Goal: Information Seeking & Learning: Learn about a topic

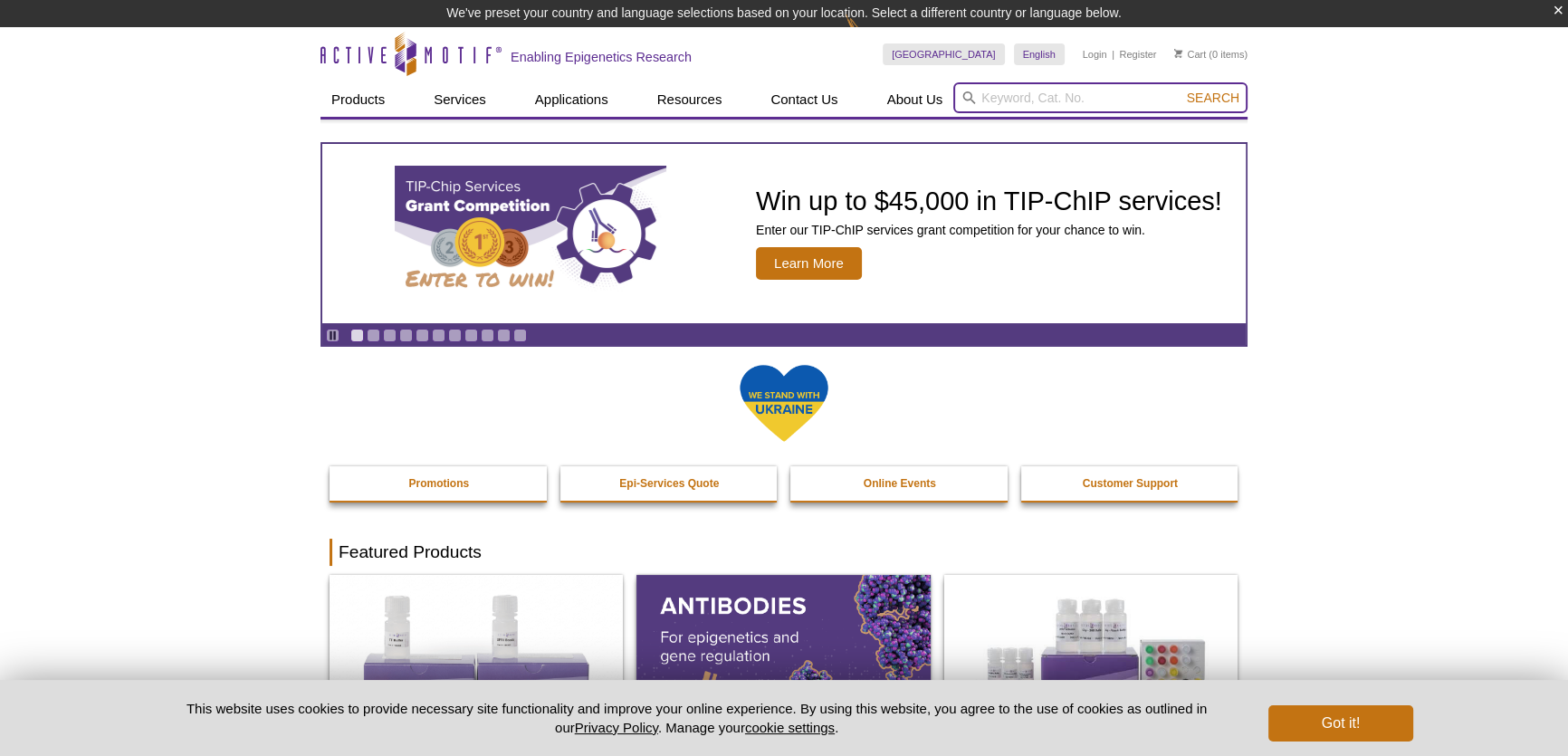
click at [1077, 95] on input "search" at bounding box center [1100, 98] width 294 height 31
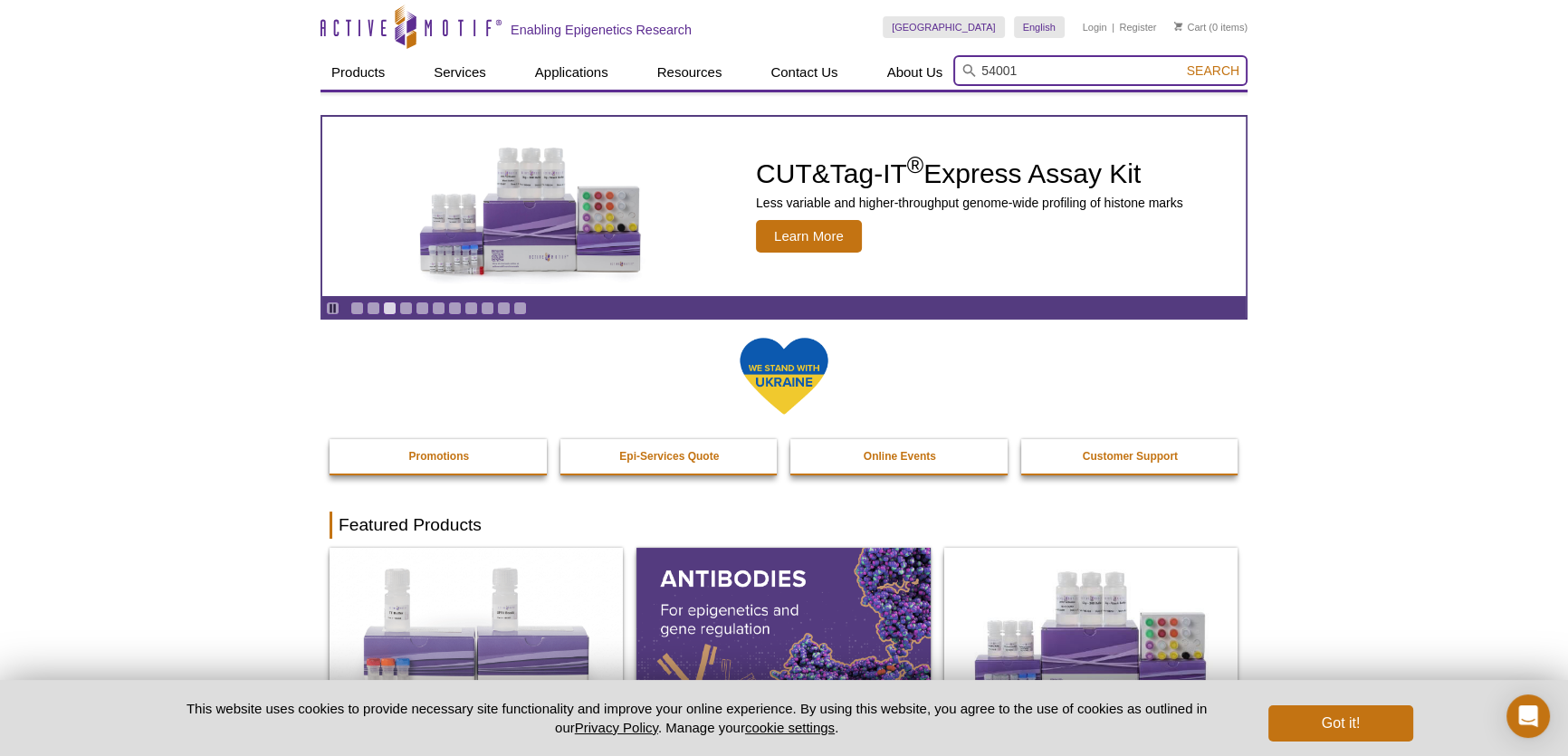
type input "54001"
click at [1181, 62] on button "Search" at bounding box center [1213, 71] width 63 height 17
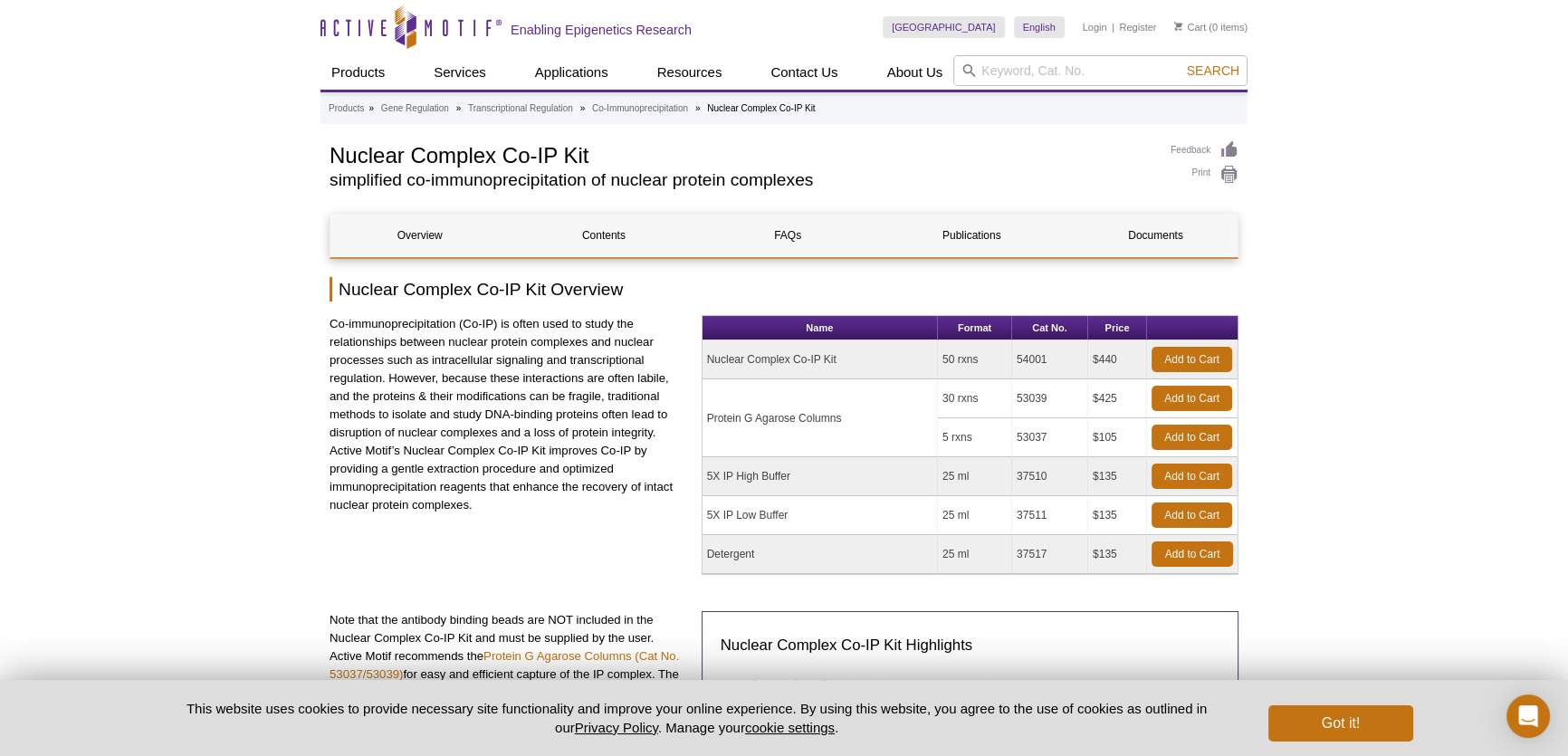
drag, startPoint x: 1397, startPoint y: 112, endPoint x: 1389, endPoint y: 47, distance: 65.5
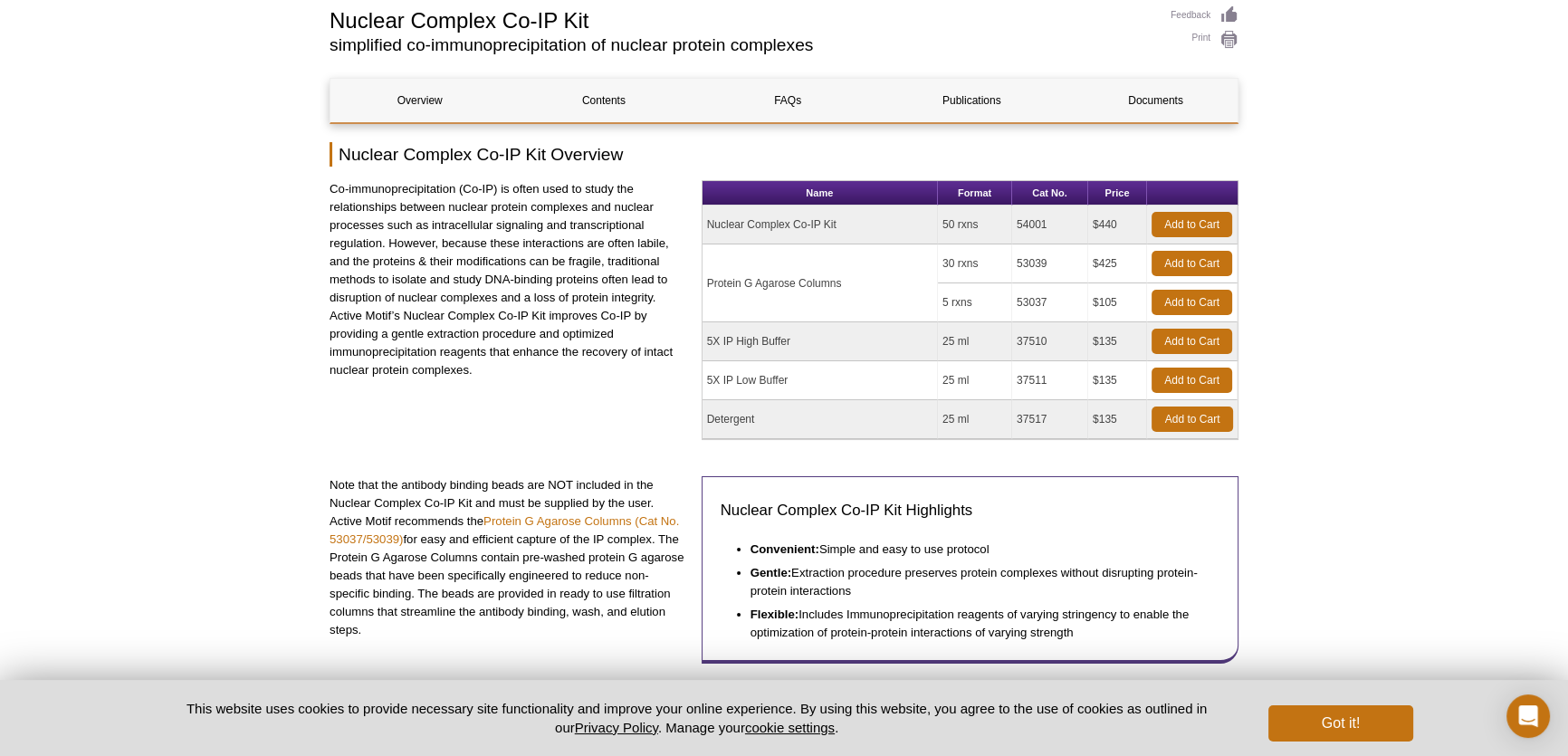
scroll to position [164, 0]
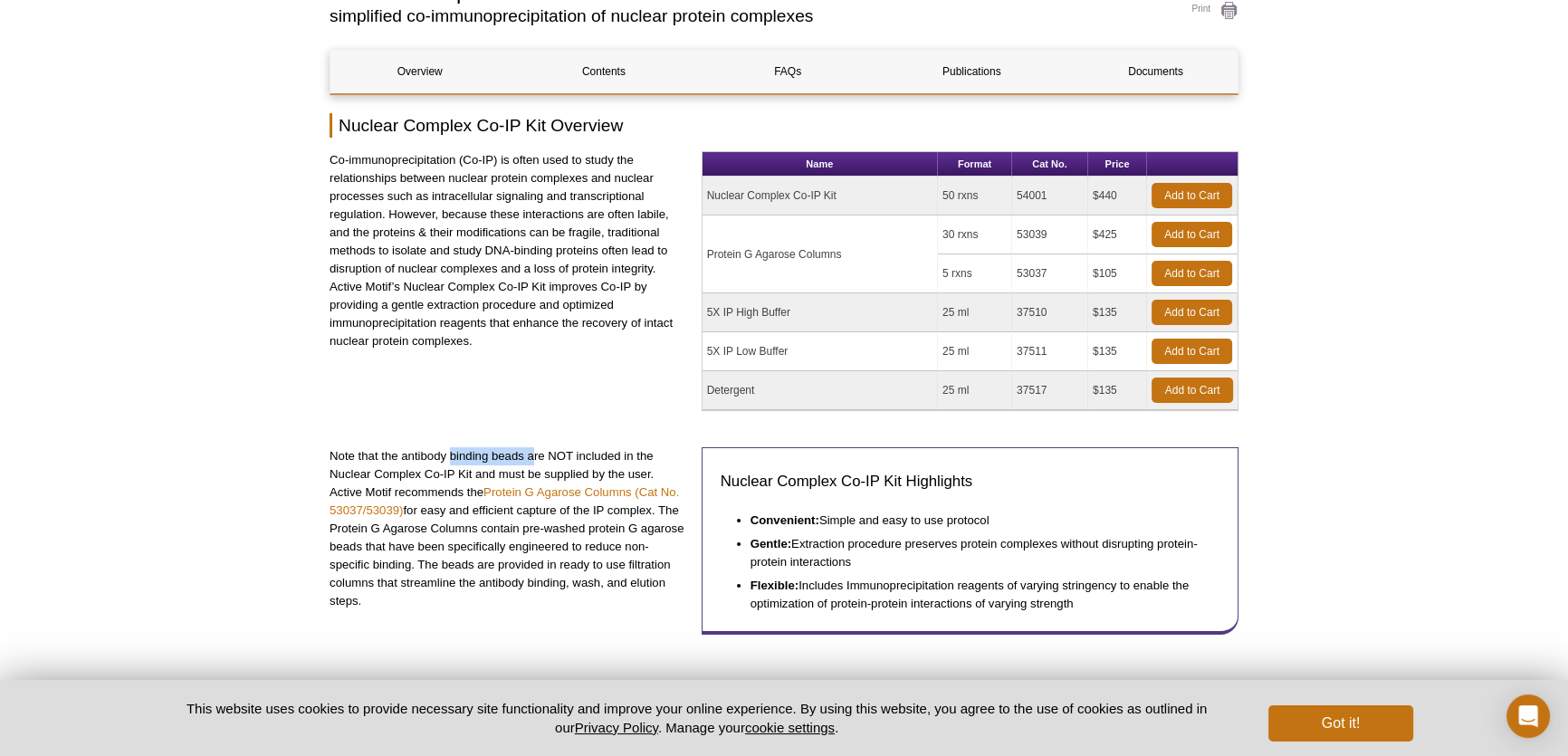
drag, startPoint x: 451, startPoint y: 452, endPoint x: 534, endPoint y: 453, distance: 83.0
click at [534, 453] on p "Note that the antibody binding beads are NOT included in the Nuclear Complex Co…" at bounding box center [508, 529] width 358 height 163
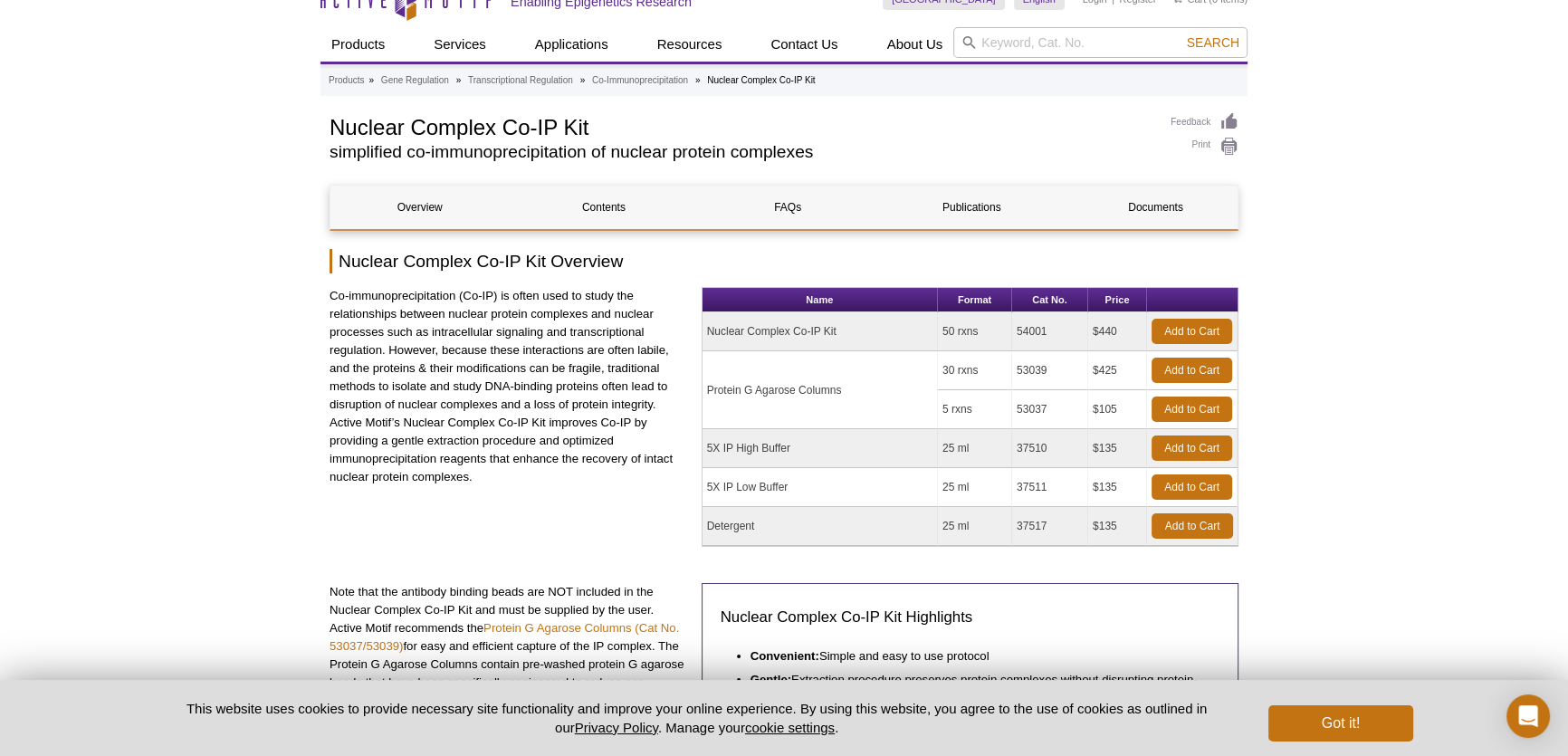
scroll to position [0, 0]
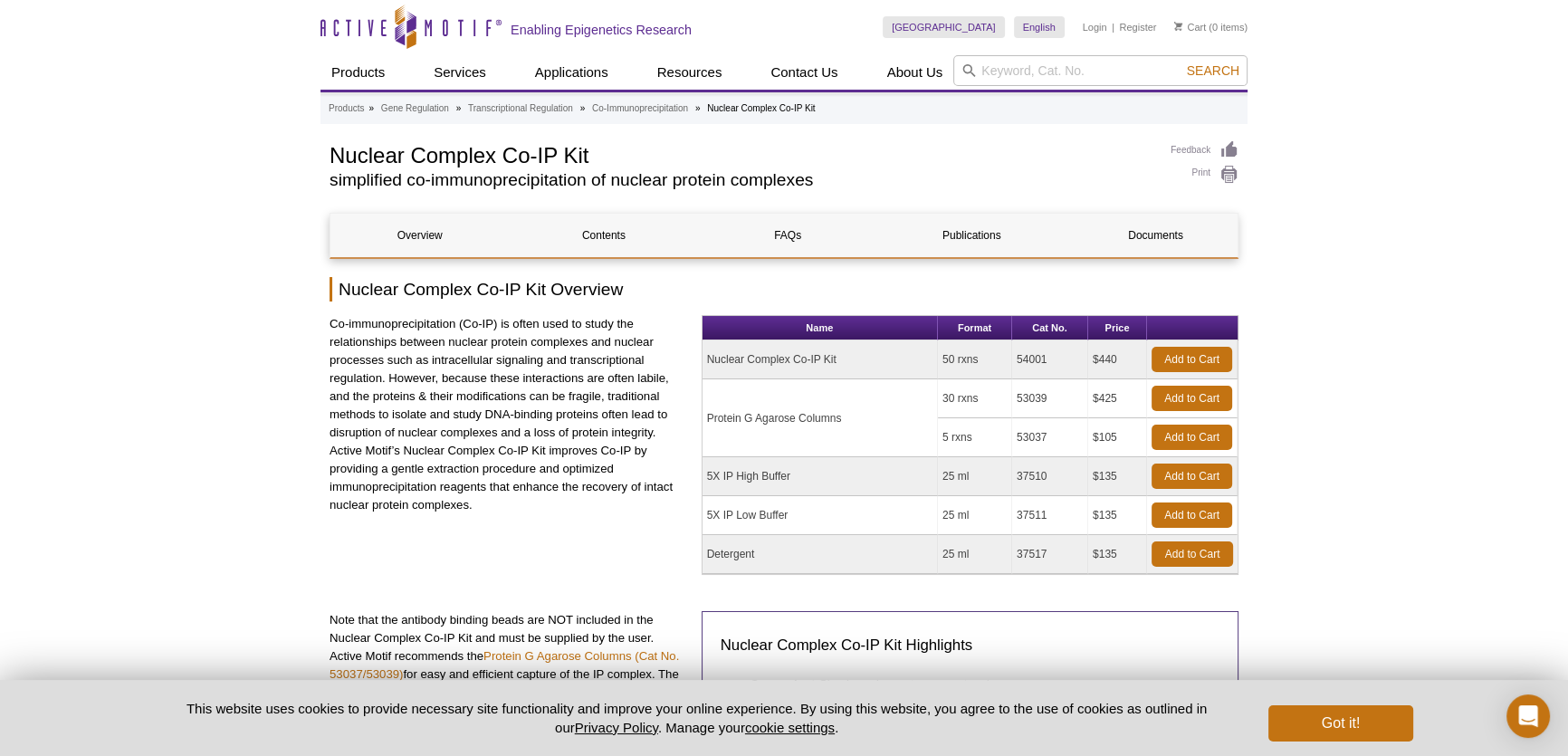
click at [730, 352] on td "Nuclear Complex Co-IP Kit" at bounding box center [820, 360] width 235 height 39
drag, startPoint x: 1046, startPoint y: 356, endPoint x: 997, endPoint y: 352, distance: 49.2
click at [997, 352] on tr "Nuclear Complex Co-IP Kit 50 rxns 54001 $440 Add to Cart" at bounding box center [970, 360] width 535 height 39
copy tr "54001"
click at [615, 236] on link "Contents" at bounding box center [603, 236] width 179 height 44
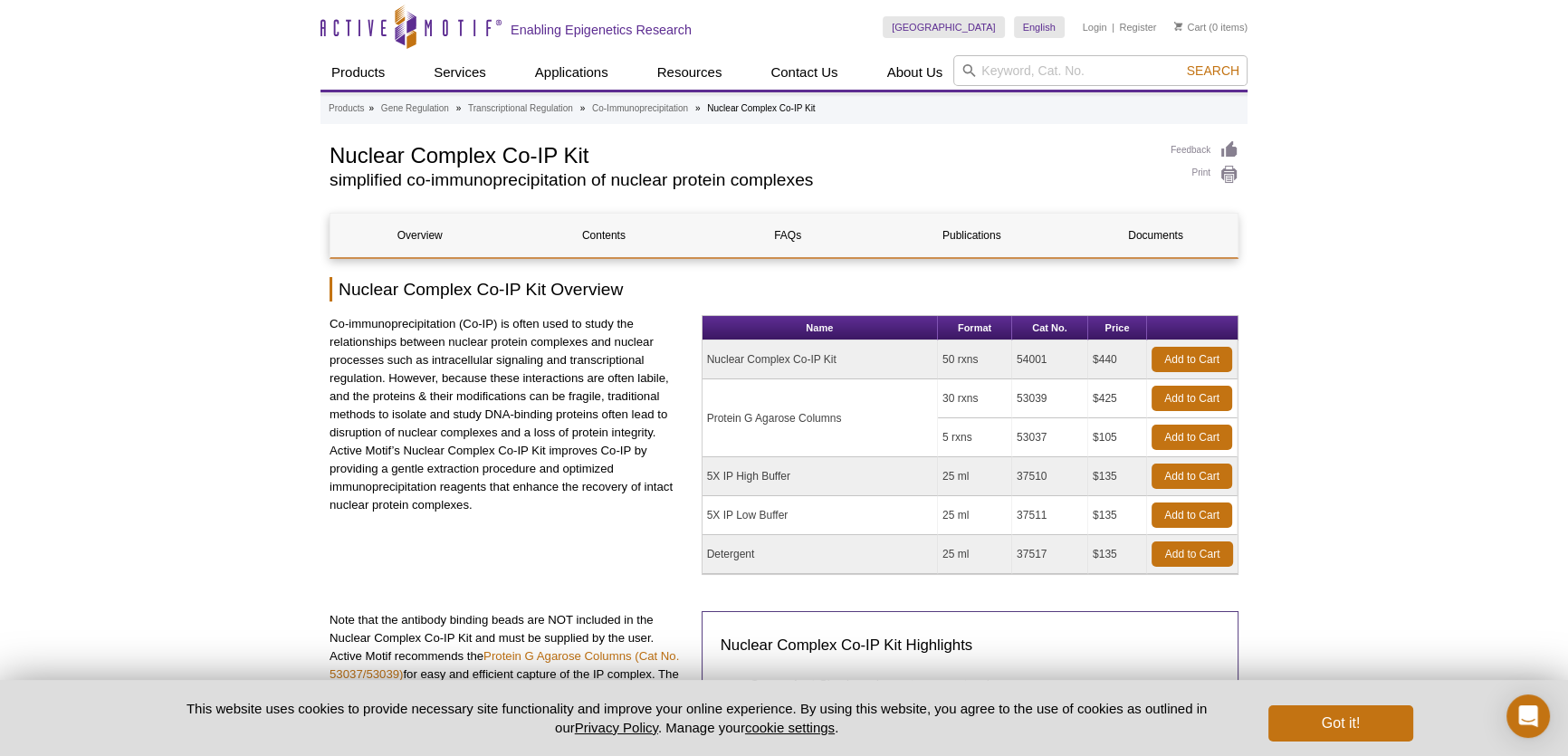
click at [785, 359] on td "Nuclear Complex Co-IP Kit" at bounding box center [820, 360] width 235 height 39
click at [631, 240] on link "Contents" at bounding box center [603, 236] width 179 height 44
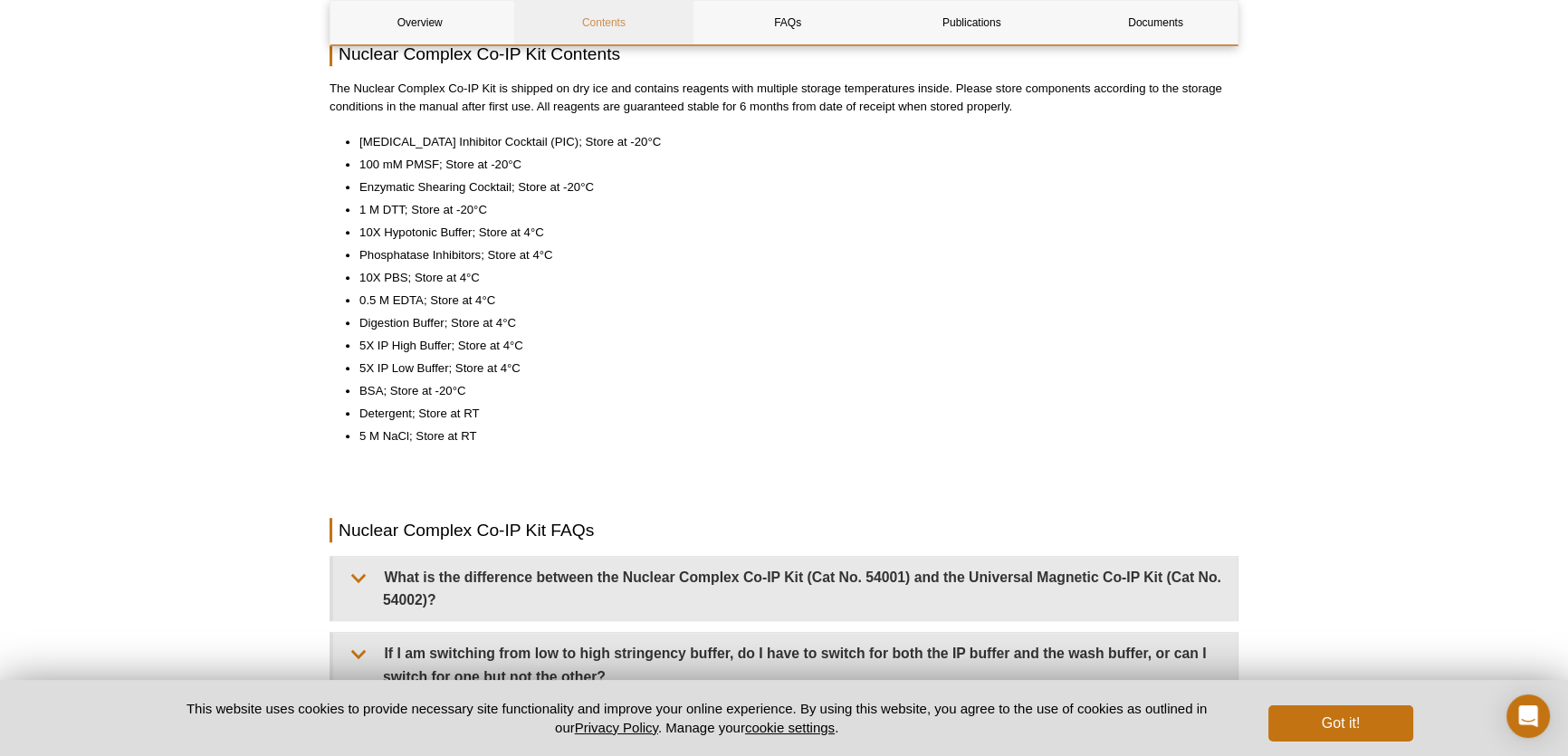
scroll to position [1287, 0]
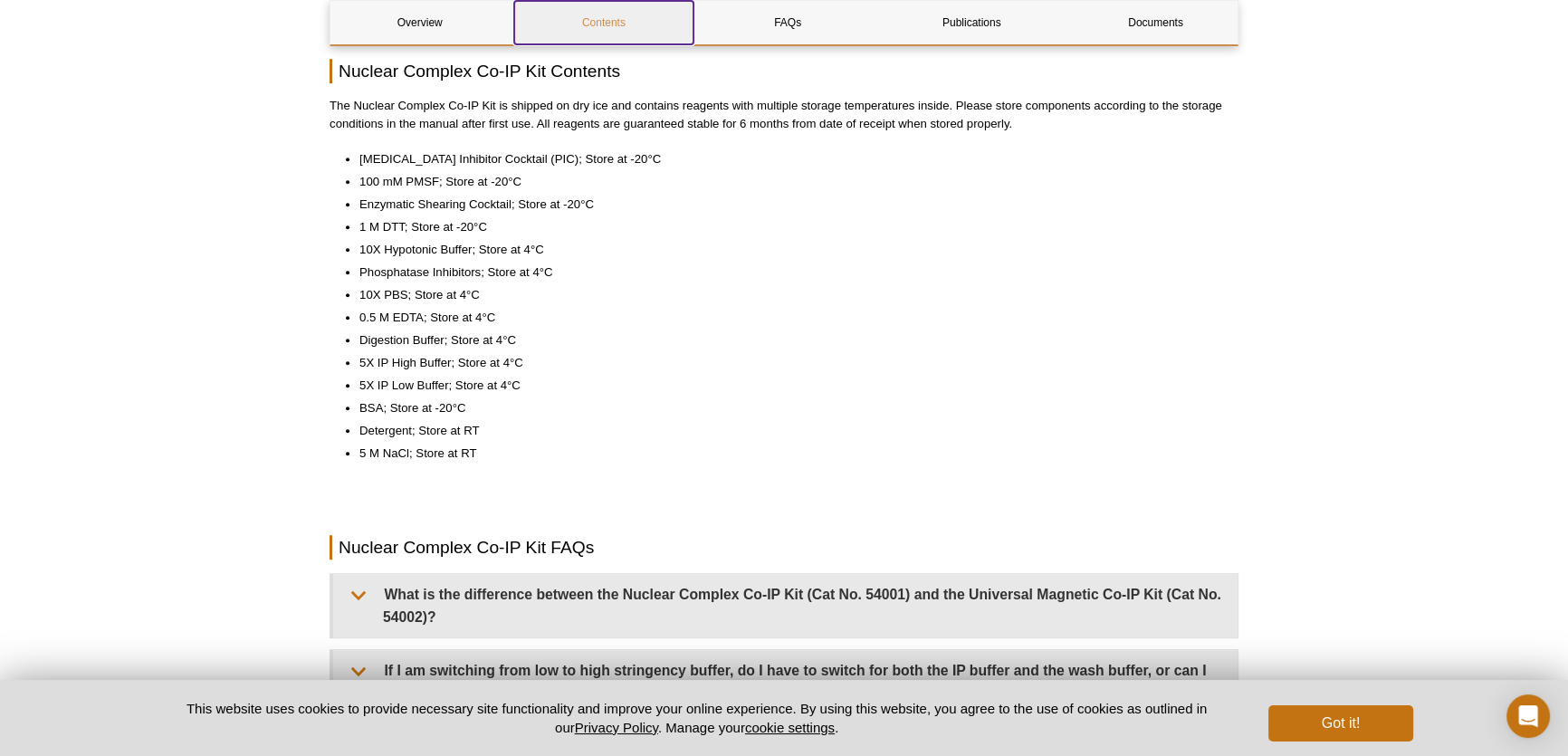
click at [624, 28] on link "Contents" at bounding box center [603, 22] width 179 height 44
click at [434, 26] on link "Overview" at bounding box center [420, 22] width 179 height 44
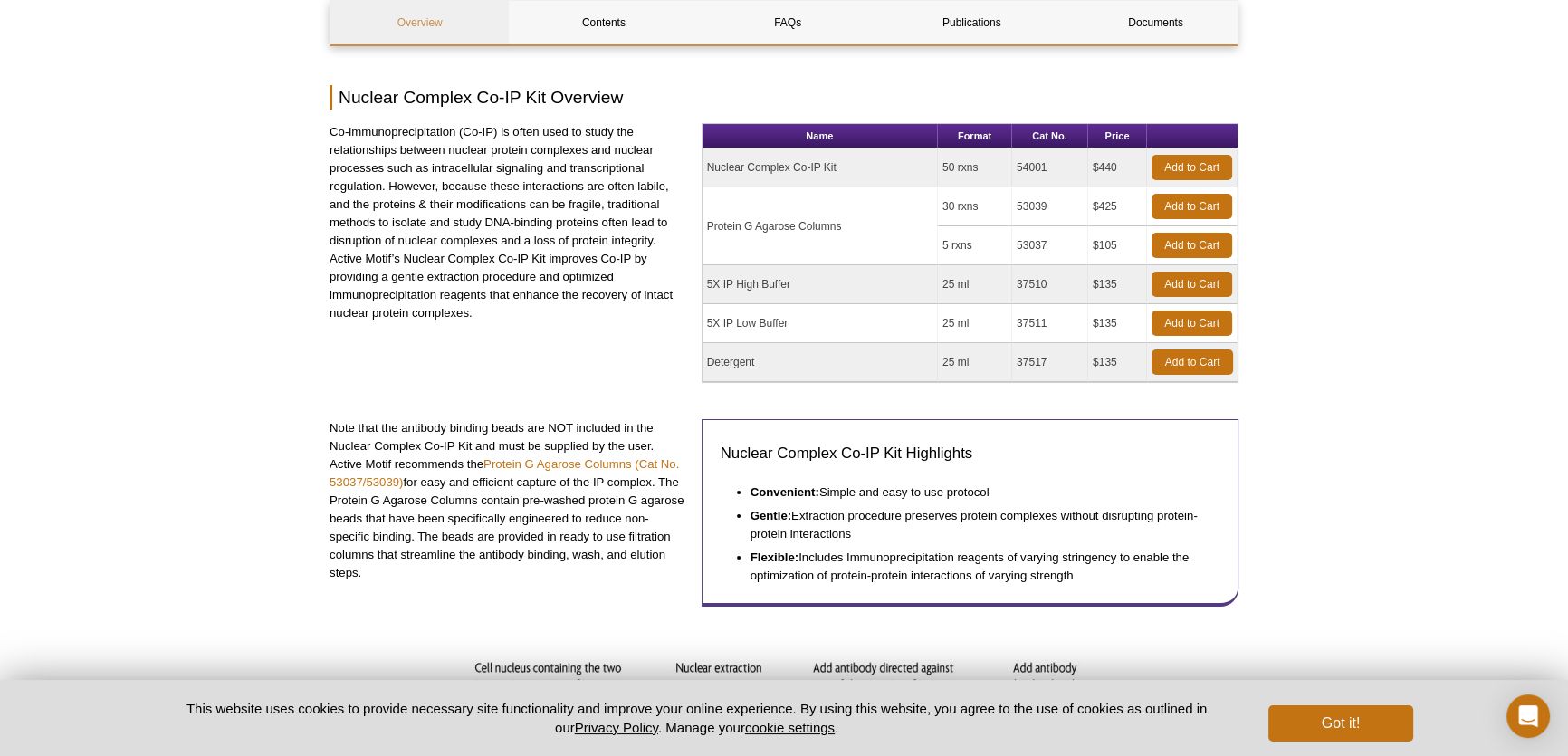
scroll to position [173, 0]
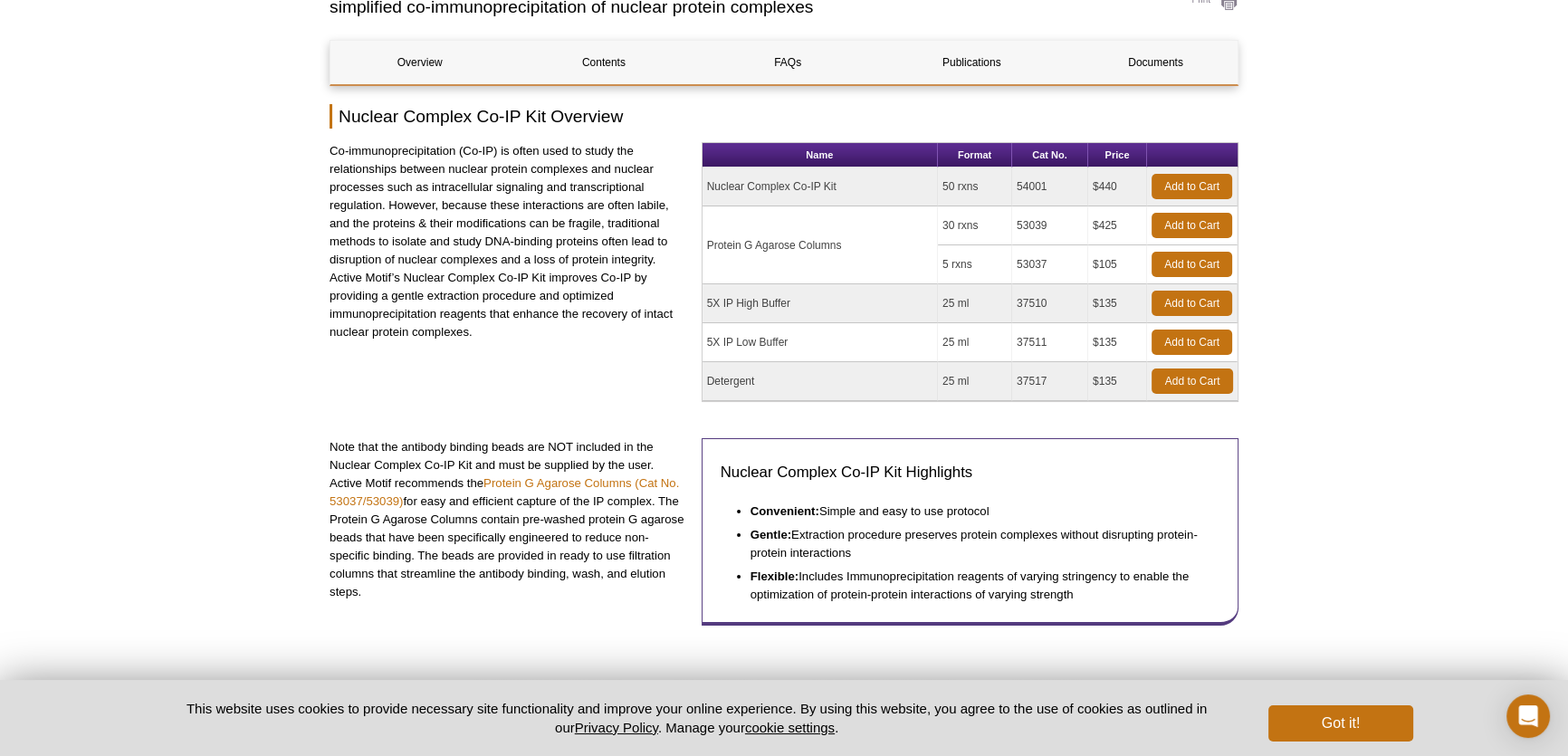
click at [777, 195] on td "Nuclear Complex Co-IP Kit" at bounding box center [820, 187] width 235 height 39
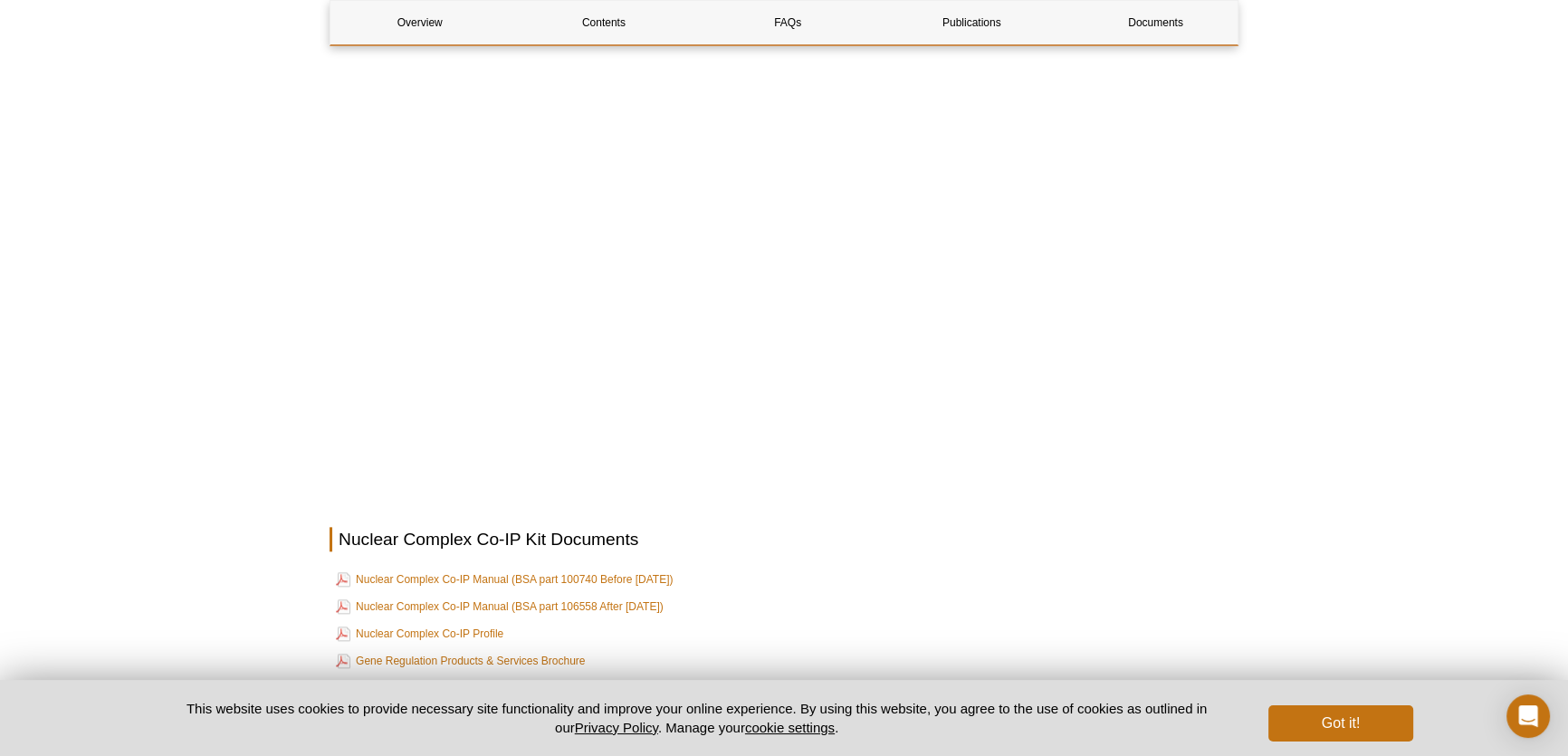
scroll to position [2561, 0]
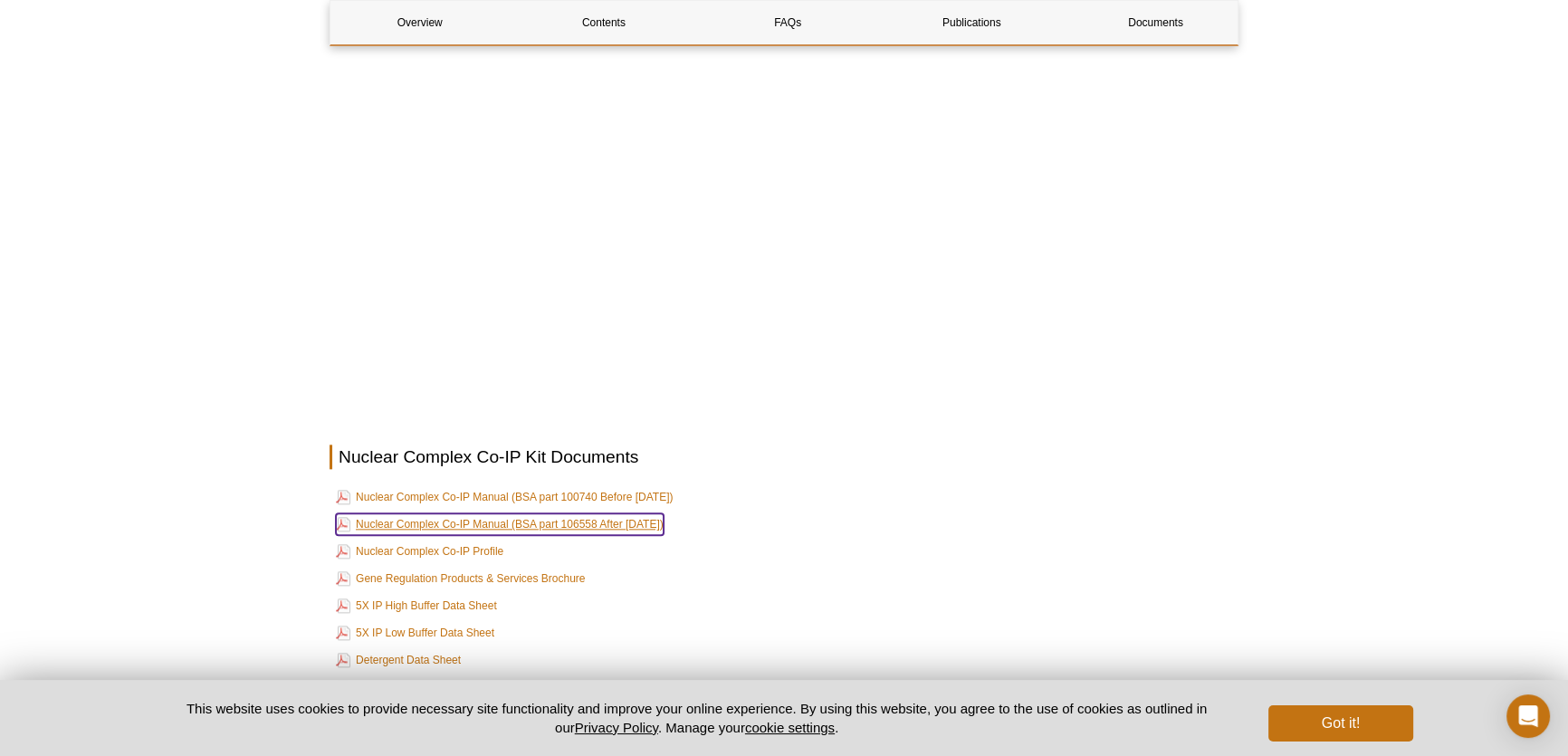
click at [556, 519] on link "Nuclear Complex Co-IP Manual (BSA part 106558 After Aug, 2024)" at bounding box center [500, 524] width 328 height 21
